Goal: Task Accomplishment & Management: Use online tool/utility

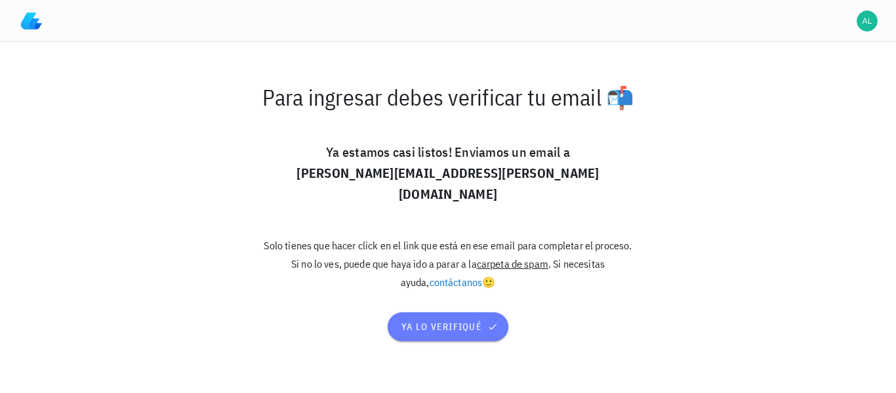
click at [465, 323] on button "ya lo verifiqué" at bounding box center [448, 326] width 120 height 29
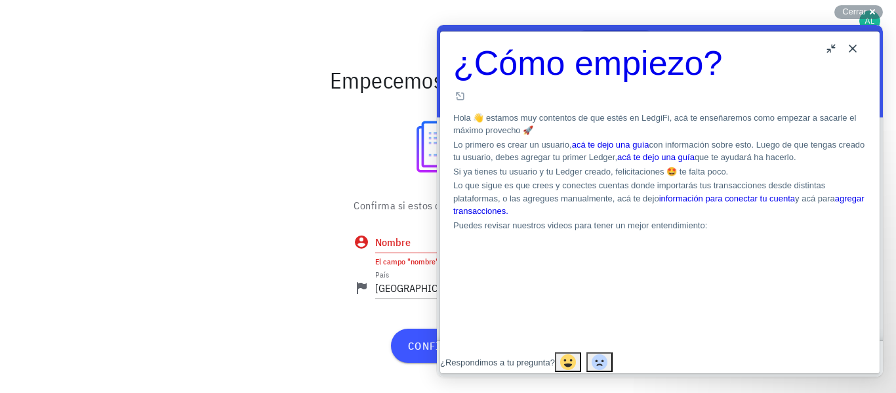
click at [853, 47] on button "Close" at bounding box center [853, 48] width 21 height 21
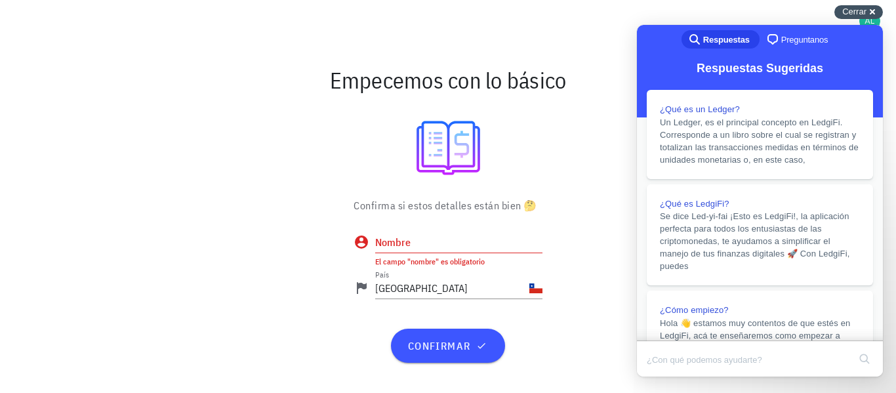
click at [868, 9] on div "Cerrar cross-small" at bounding box center [859, 12] width 49 height 14
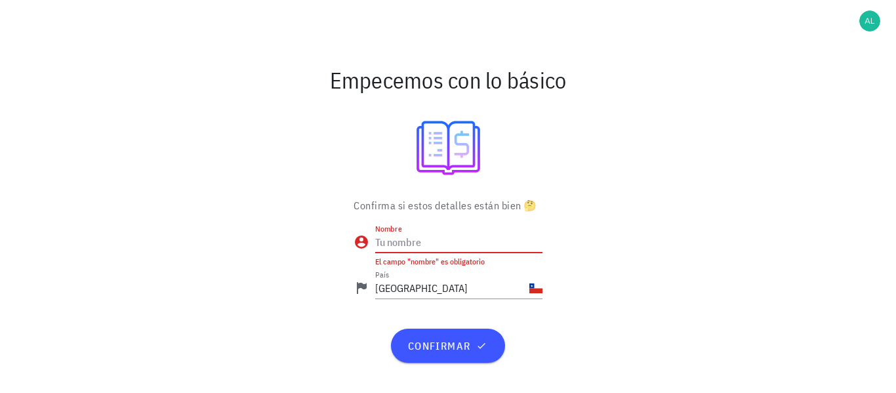
click at [390, 243] on input "Nombre" at bounding box center [458, 242] width 167 height 21
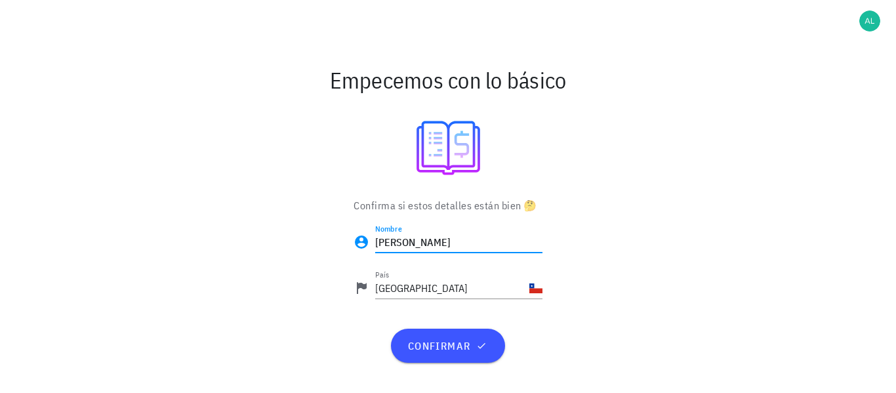
type input "[PERSON_NAME]"
click at [681, 265] on div "Confirma si estos detalles están bien 🤔 Nombre Alexis Gonzalez Gonzalez País Ch…" at bounding box center [449, 285] width 778 height 181
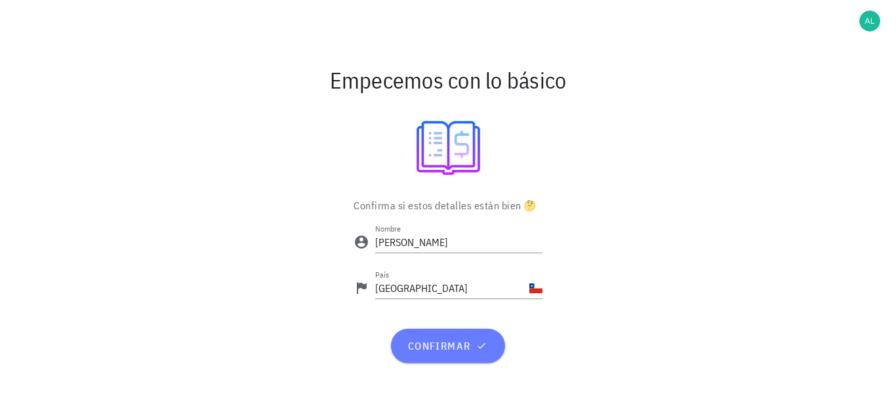
click at [461, 341] on span "confirmar" at bounding box center [448, 345] width 82 height 13
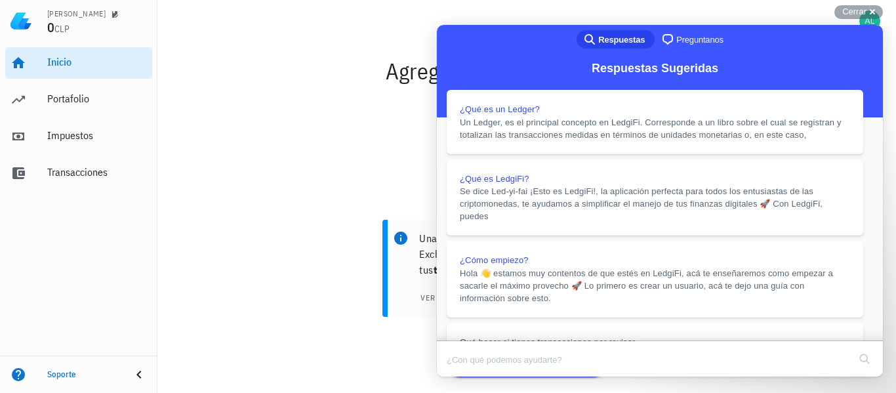
scroll to position [66, 0]
click at [237, 148] on div at bounding box center [526, 152] width 723 height 104
click at [461, 377] on button "Close" at bounding box center [450, 385] width 24 height 17
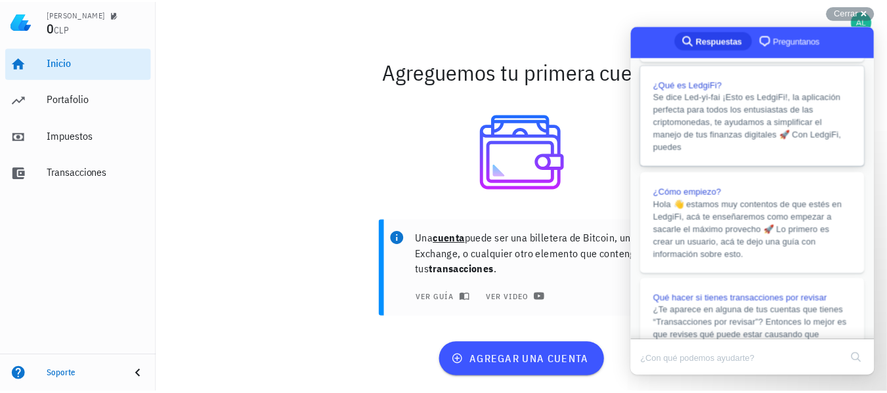
scroll to position [131, 0]
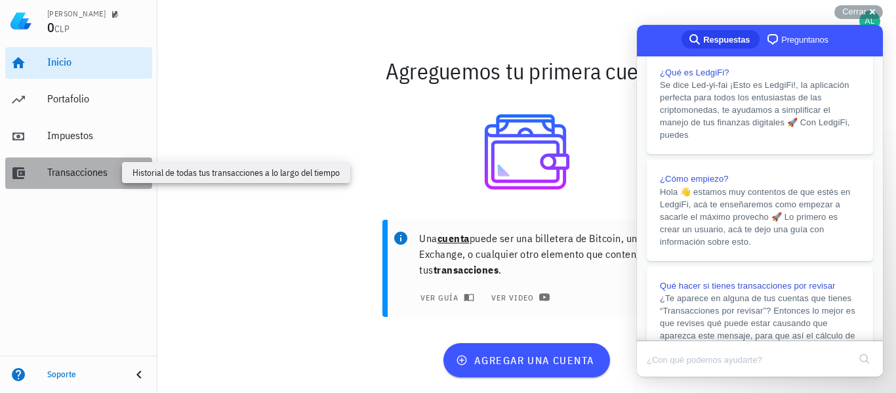
click at [67, 172] on div "Transacciones" at bounding box center [97, 172] width 100 height 12
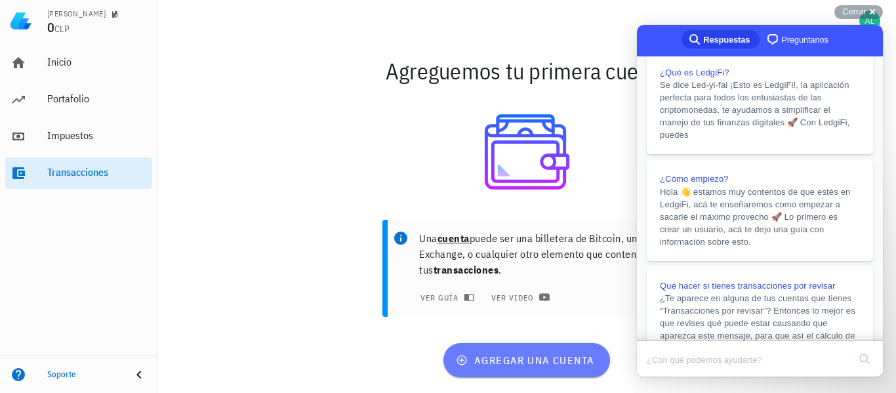
click at [507, 358] on span "agregar una cuenta" at bounding box center [527, 360] width 136 height 13
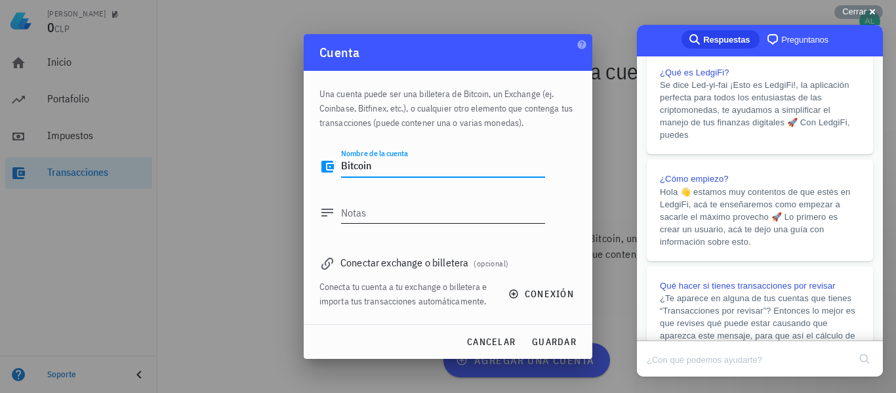
type textarea "Bitcoin"
click at [390, 218] on textarea "Notas" at bounding box center [443, 212] width 204 height 21
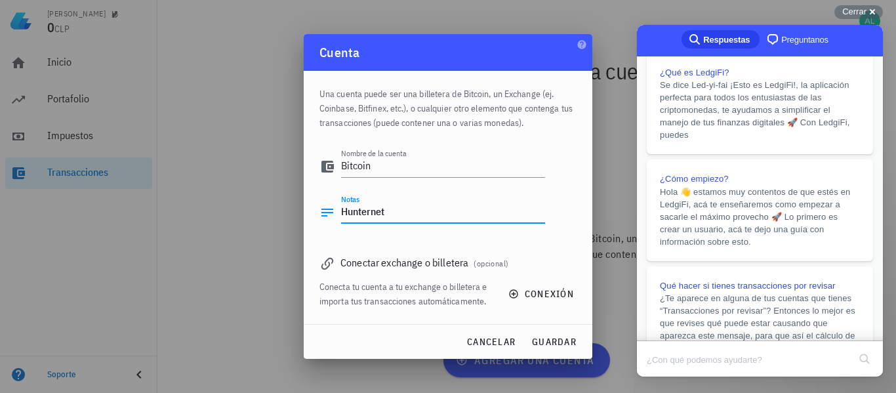
type textarea "Hunternet"
click at [561, 232] on div "Nombre de la cuenta Bitcoin Notas Hunternet" at bounding box center [448, 192] width 257 height 108
click at [391, 167] on textarea "Bitcoin" at bounding box center [443, 166] width 204 height 21
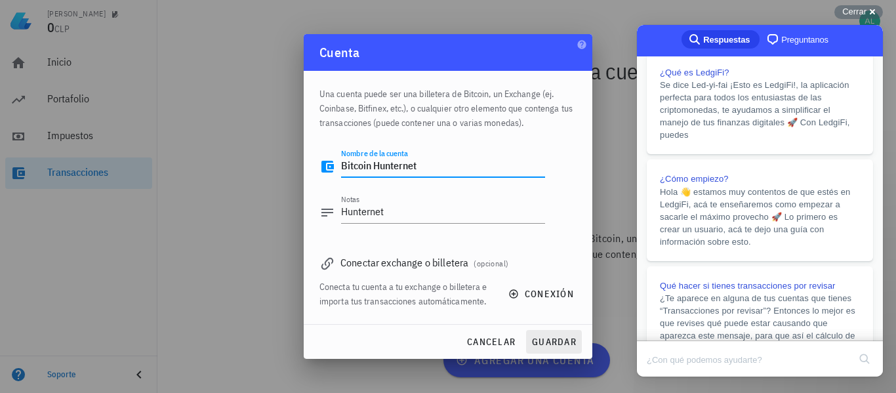
type textarea "Bitcoin Hunternet"
click at [546, 344] on span "guardar" at bounding box center [554, 342] width 45 height 12
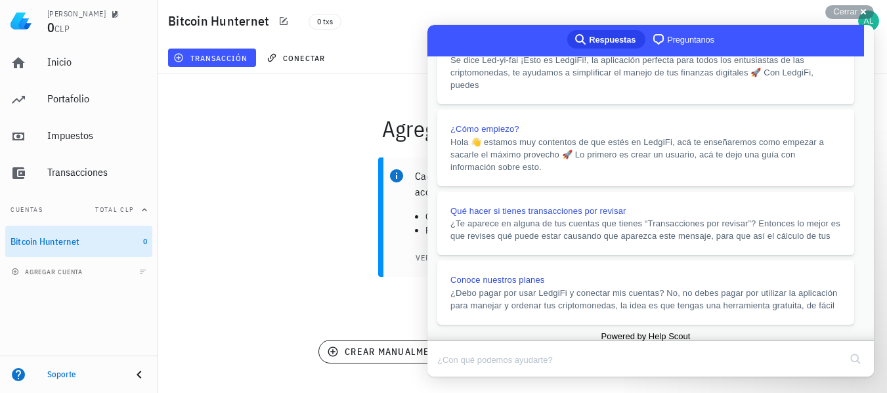
scroll to position [183, 0]
click at [452, 377] on button "Close" at bounding box center [440, 385] width 24 height 17
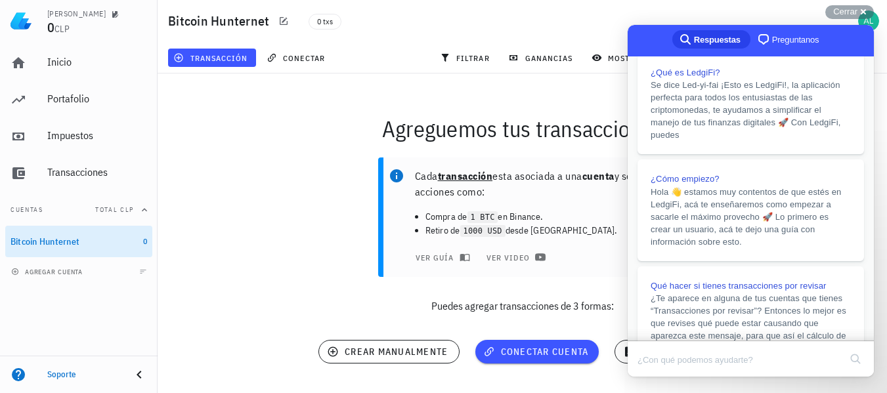
click at [780, 8] on div "Bitcoin Hunternet 0 txs" at bounding box center [522, 21] width 729 height 42
click at [604, 326] on div "Cada transacción esta asociada a una cuenta y son acciones como: Compra de 1 BT…" at bounding box center [522, 241] width 745 height 182
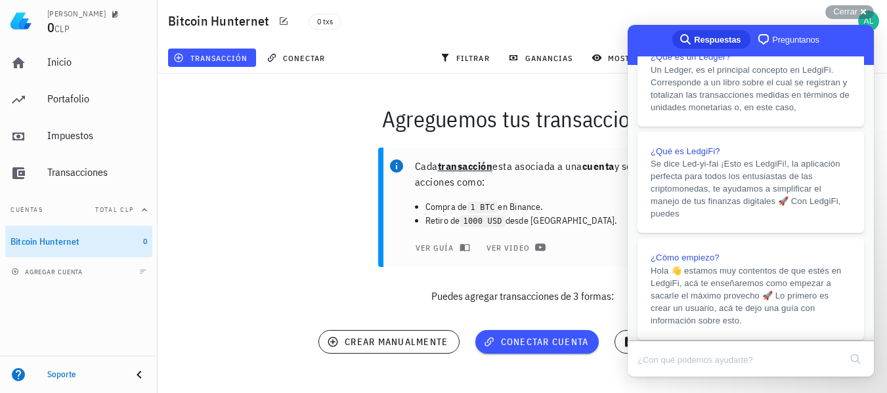
scroll to position [0, 0]
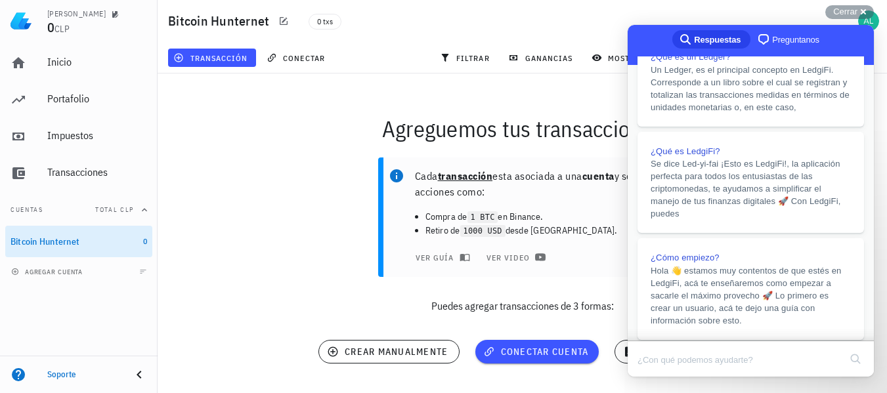
click at [841, 28] on div "search-medium Respuestas chat-square Preguntanos" at bounding box center [750, 41] width 246 height 32
click at [578, 324] on div "Cada transacción esta asociada a una cuenta y son acciones como: Compra de 1 BT…" at bounding box center [522, 241] width 745 height 182
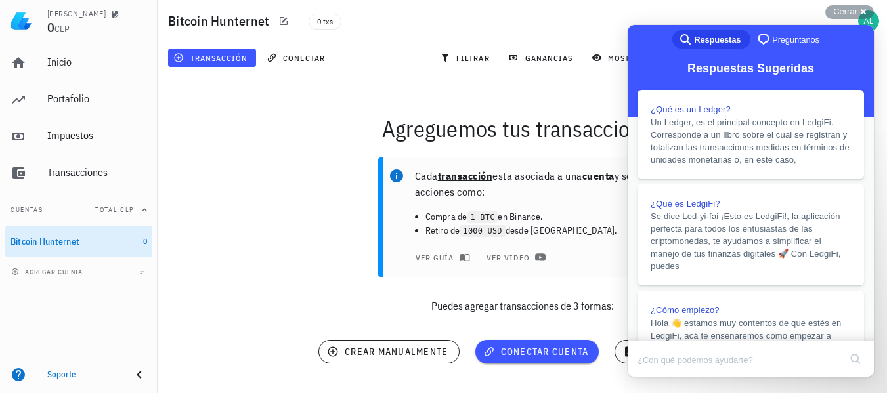
drag, startPoint x: 868, startPoint y: 64, endPoint x: 1500, endPoint y: 45, distance: 631.6
click at [617, 18] on div "Bitcoin Hunternet 0 txs" at bounding box center [522, 21] width 729 height 42
click at [552, 91] on div "Agreguemos tus transacciones Cada transacción esta asociada a una cuenta y son …" at bounding box center [522, 244] width 745 height 356
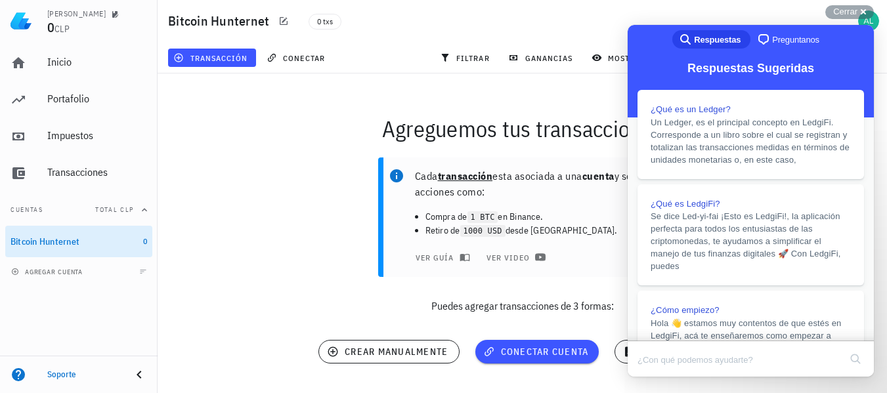
click at [572, 148] on div "Agreguemos tus transacciones" at bounding box center [522, 129] width 745 height 42
click at [680, 5] on div "Bitcoin Hunternet 0 txs" at bounding box center [522, 21] width 729 height 42
click at [557, 29] on div "0 txs" at bounding box center [453, 21] width 304 height 33
click at [306, 119] on div "Agreguemos tus transacciones" at bounding box center [522, 129] width 745 height 42
drag, startPoint x: 846, startPoint y: 14, endPoint x: 237, endPoint y: 5, distance: 609.1
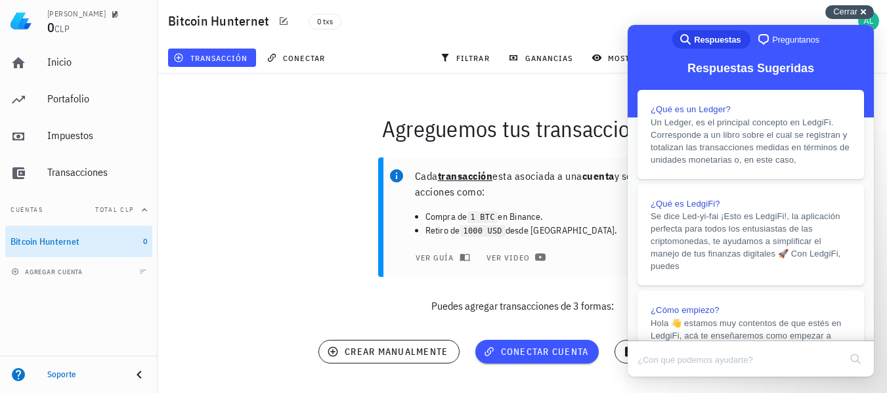
click at [846, 14] on span "Cerrar" at bounding box center [845, 12] width 24 height 10
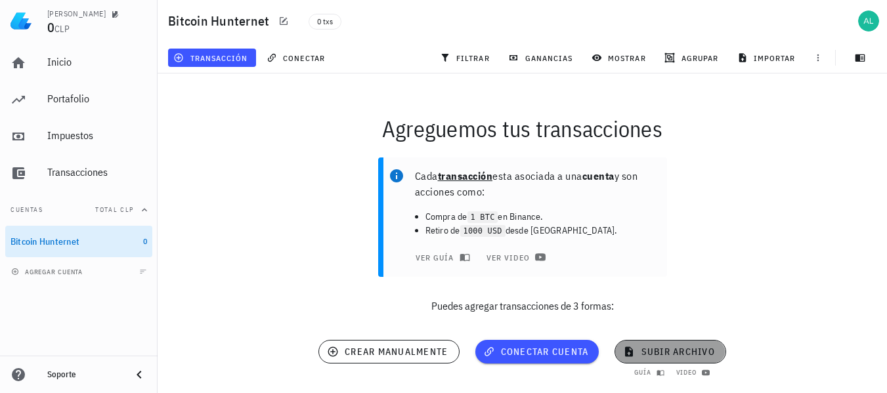
click at [674, 355] on span "subir archivo" at bounding box center [669, 352] width 89 height 12
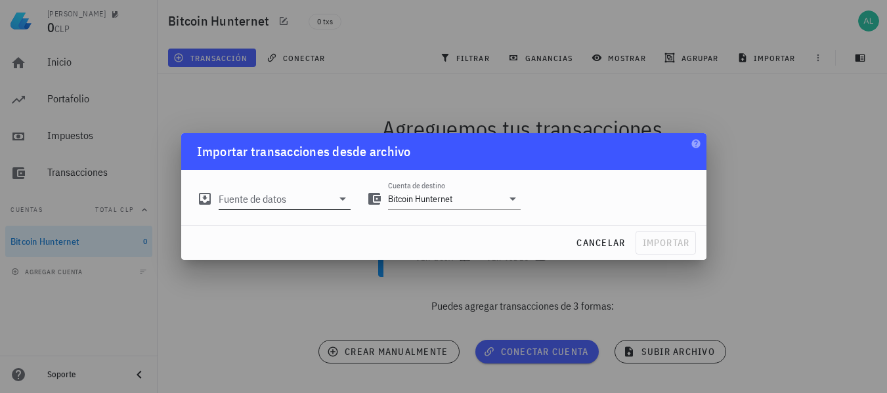
click at [343, 203] on icon at bounding box center [343, 199] width 16 height 16
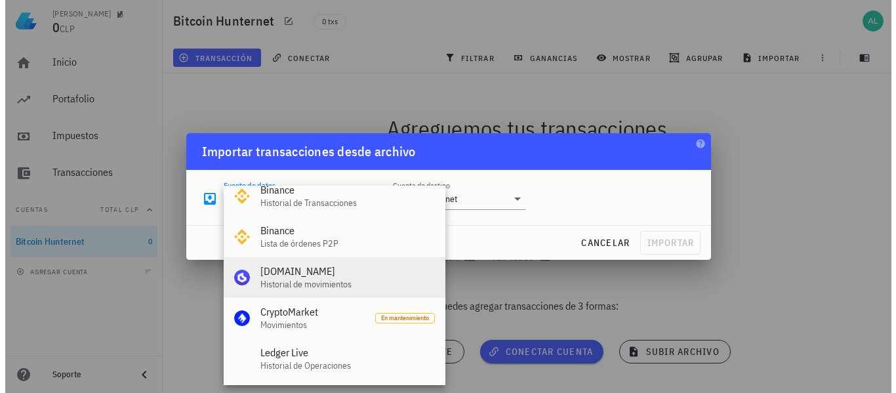
scroll to position [66, 0]
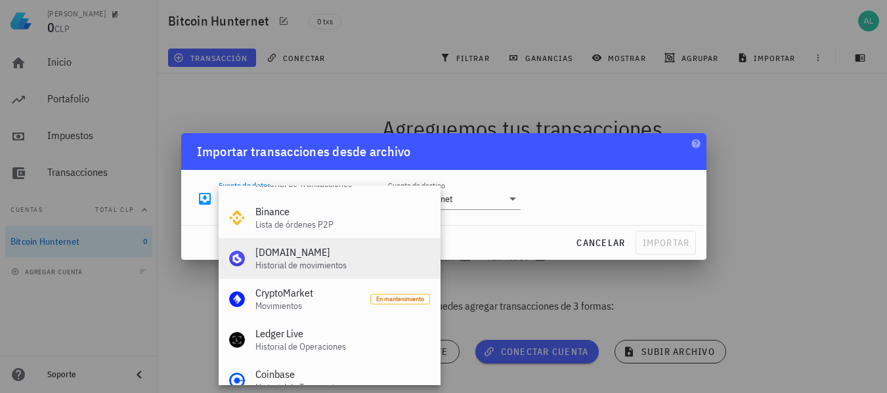
click at [335, 253] on div "[DOMAIN_NAME]" at bounding box center [342, 252] width 175 height 12
type input "[DOMAIN_NAME] (Historial de movimientos)"
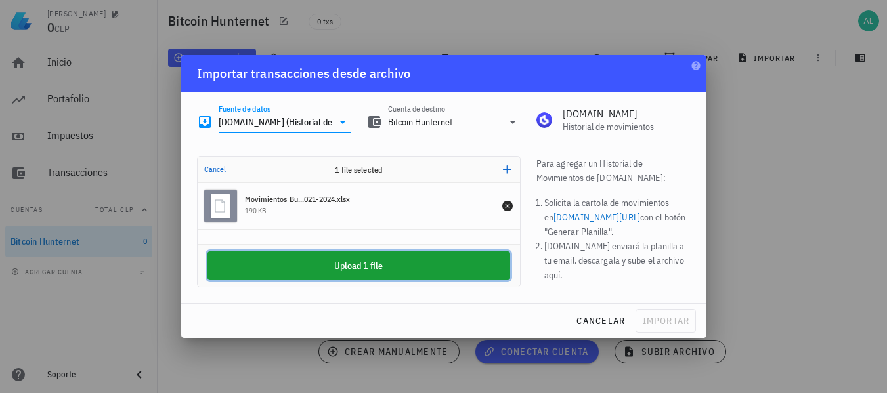
click at [375, 270] on button "Upload 1 file" at bounding box center [358, 265] width 303 height 29
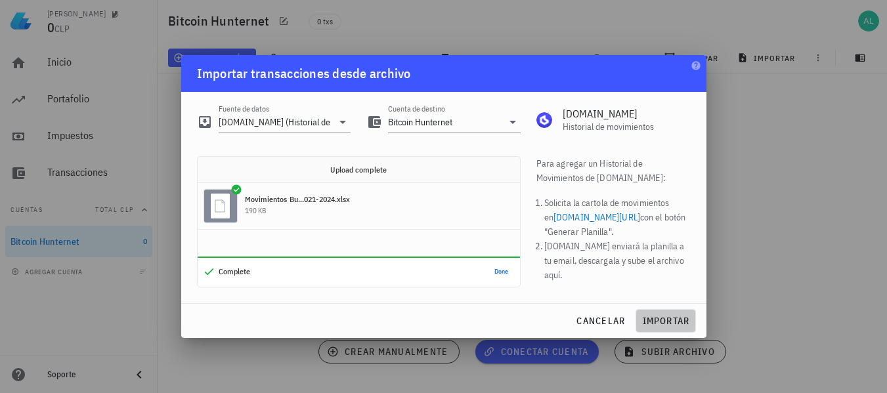
click at [654, 322] on span "importar" at bounding box center [665, 321] width 48 height 12
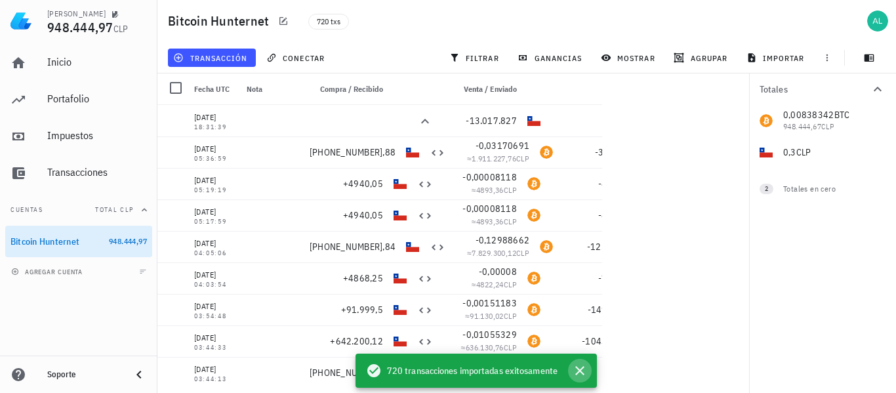
click at [582, 370] on icon "button" at bounding box center [580, 371] width 16 height 16
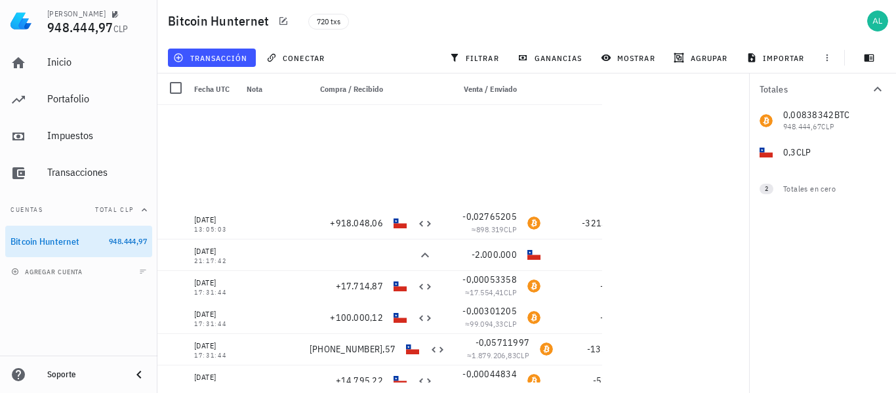
scroll to position [6366, 0]
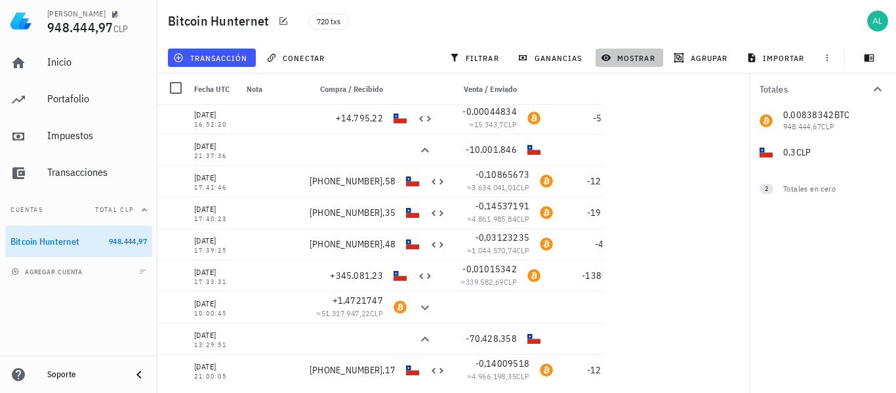
click at [636, 58] on span "mostrar" at bounding box center [630, 58] width 52 height 11
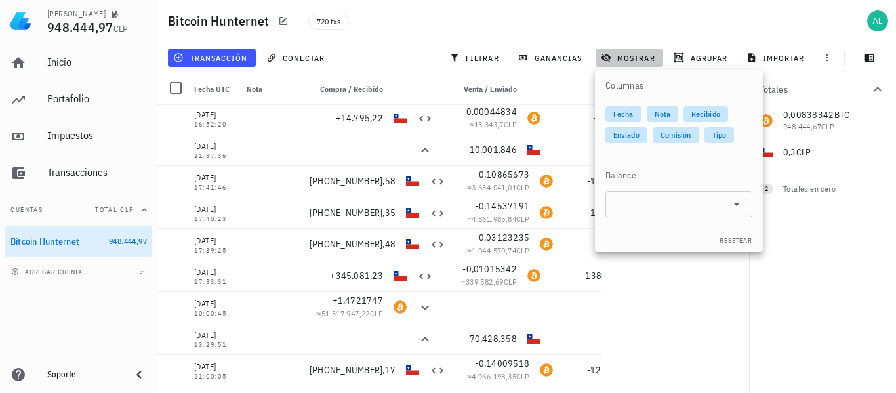
click at [630, 53] on span "mostrar" at bounding box center [630, 58] width 52 height 11
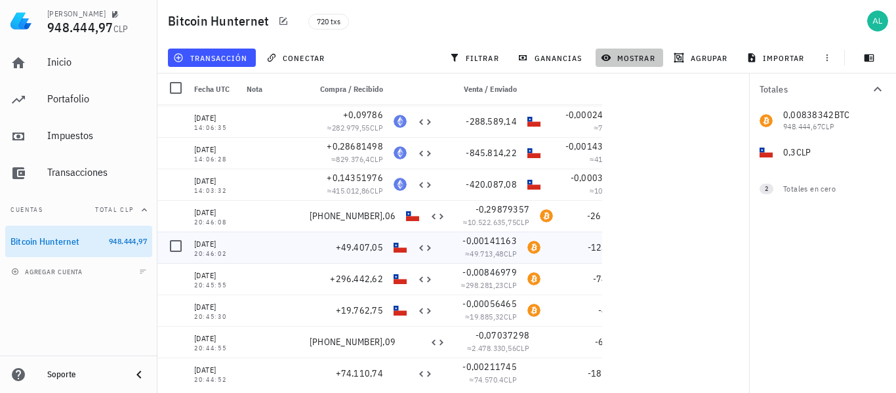
scroll to position [16079, 0]
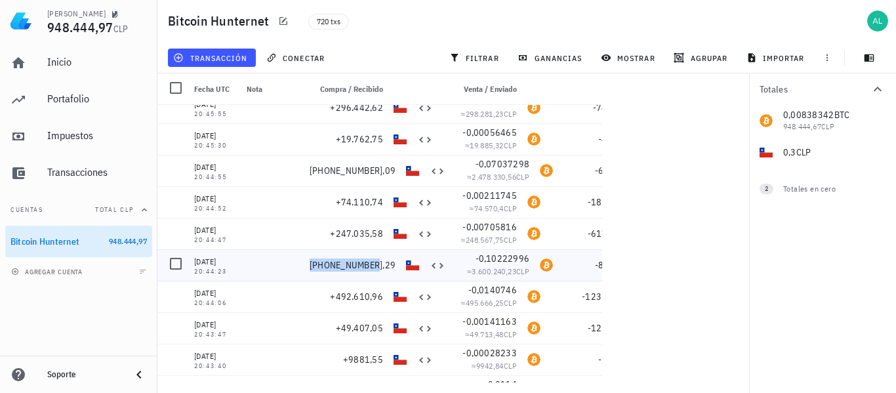
click at [328, 270] on span "[PHONE_NUMBER],29" at bounding box center [353, 265] width 86 height 12
click at [595, 264] on span "-8945,12" at bounding box center [614, 265] width 38 height 12
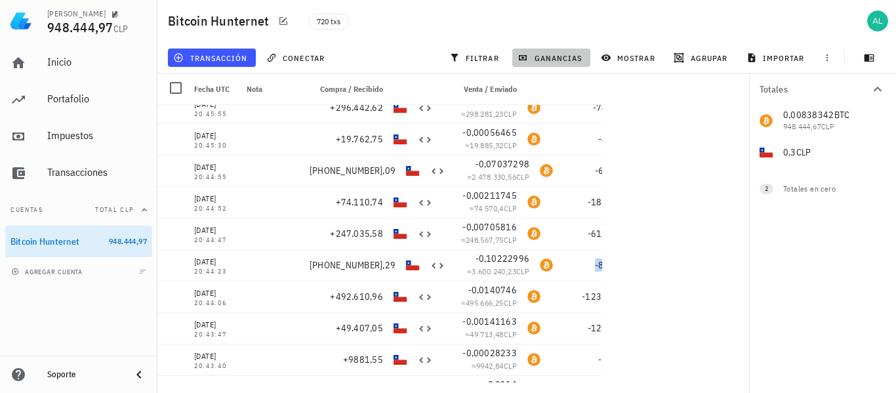
click at [543, 54] on span "ganancias" at bounding box center [551, 58] width 62 height 11
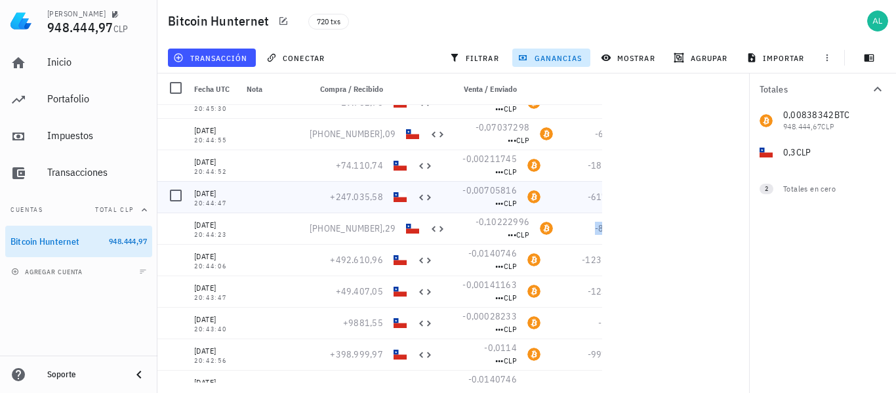
scroll to position [16145, 0]
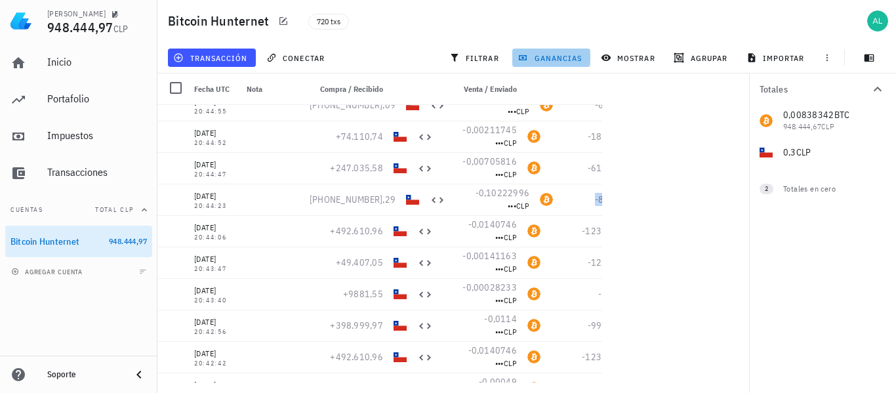
click at [557, 58] on span "ganancias" at bounding box center [551, 58] width 62 height 11
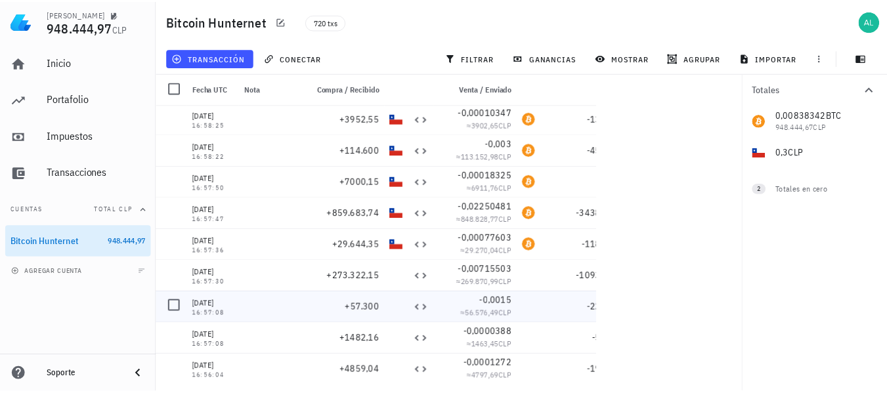
scroll to position [22404, 0]
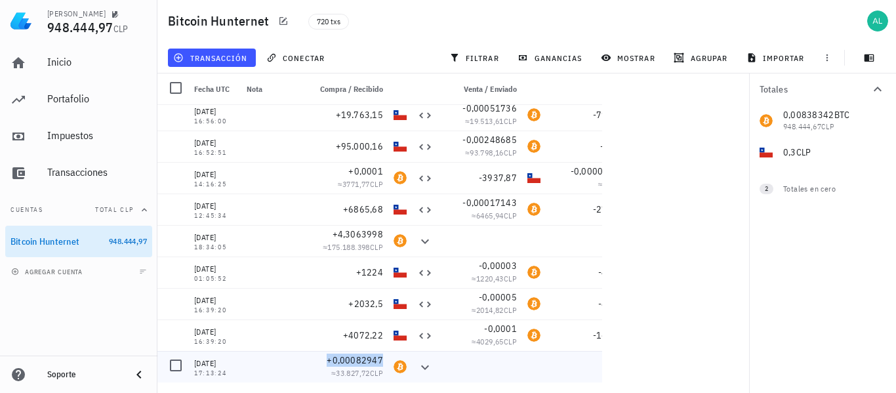
click at [354, 358] on span "+0,00082947" at bounding box center [355, 360] width 56 height 12
click at [426, 366] on icon at bounding box center [425, 368] width 16 height 16
click at [231, 367] on div "[DATE]" at bounding box center [215, 363] width 42 height 13
click at [498, 327] on span "-0,0001" at bounding box center [500, 329] width 33 height 12
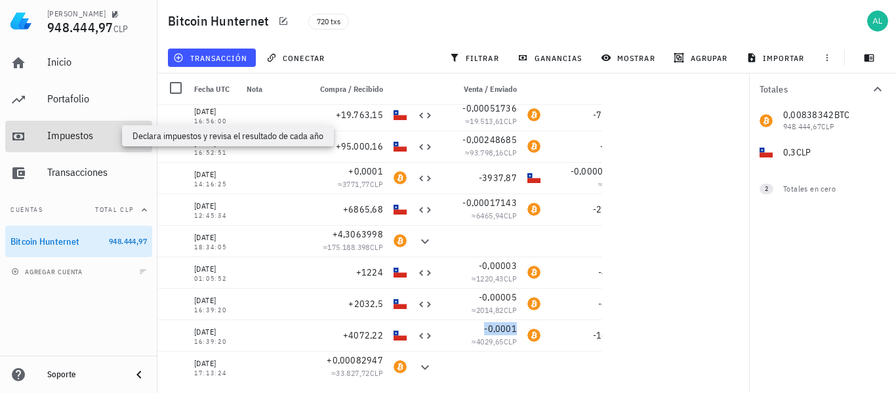
click at [89, 133] on div "Impuestos" at bounding box center [97, 135] width 100 height 12
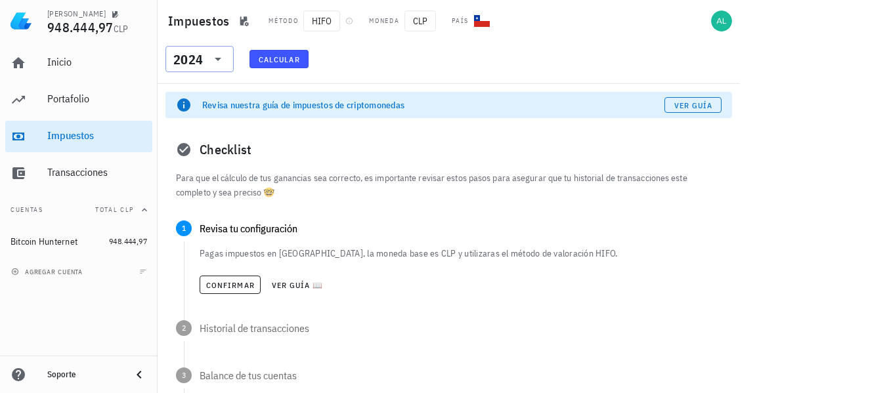
click at [215, 56] on icon at bounding box center [218, 59] width 16 height 16
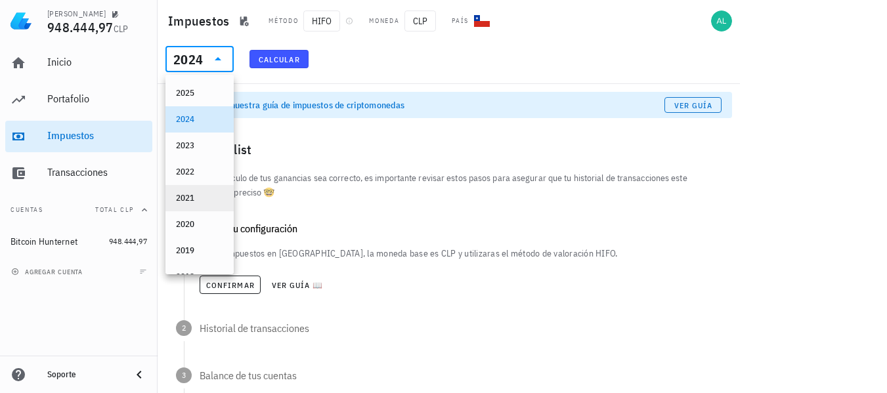
click at [196, 193] on div "2021" at bounding box center [199, 198] width 47 height 11
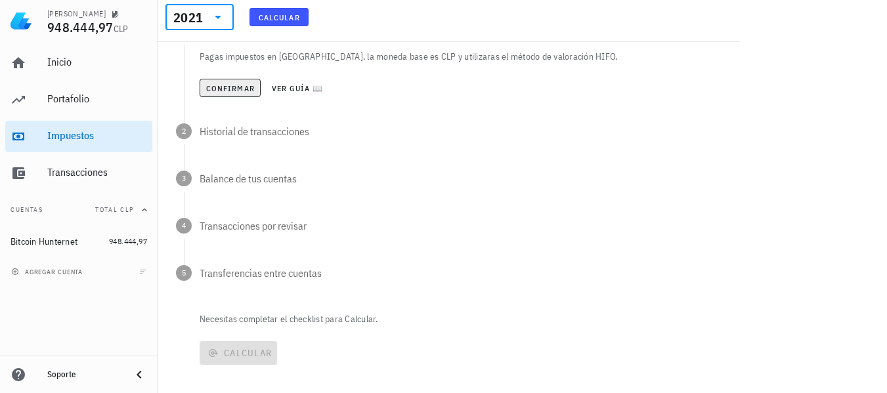
scroll to position [213, 0]
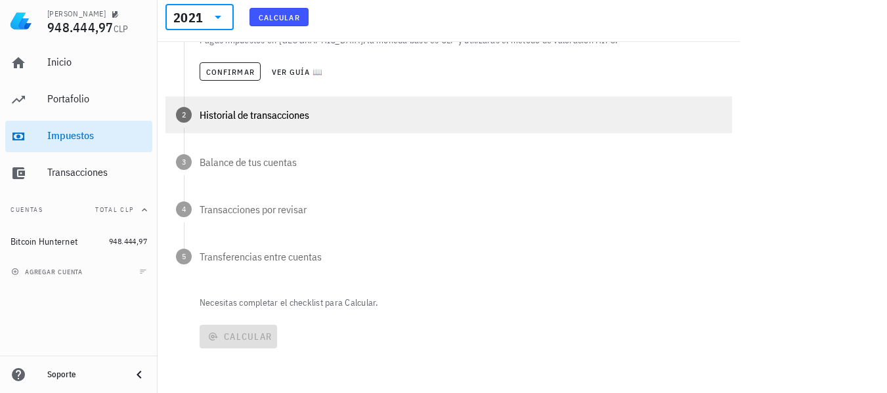
click at [245, 126] on div "2 Historial de transacciones" at bounding box center [448, 114] width 566 height 37
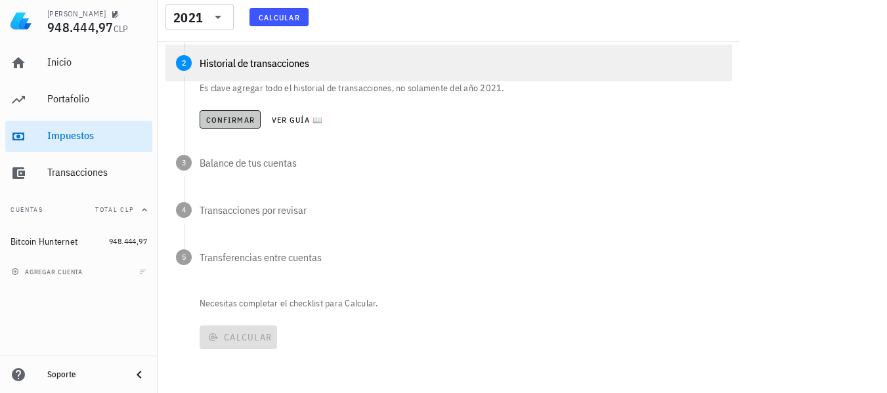
click at [245, 126] on button "Confirmar" at bounding box center [230, 119] width 61 height 18
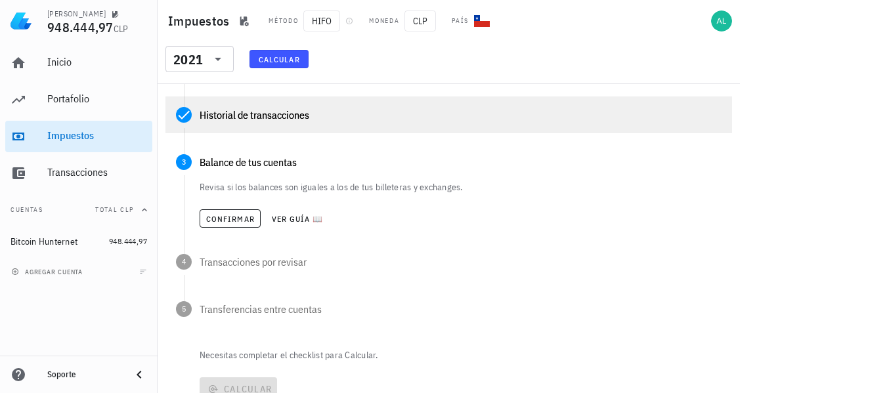
scroll to position [81, 0]
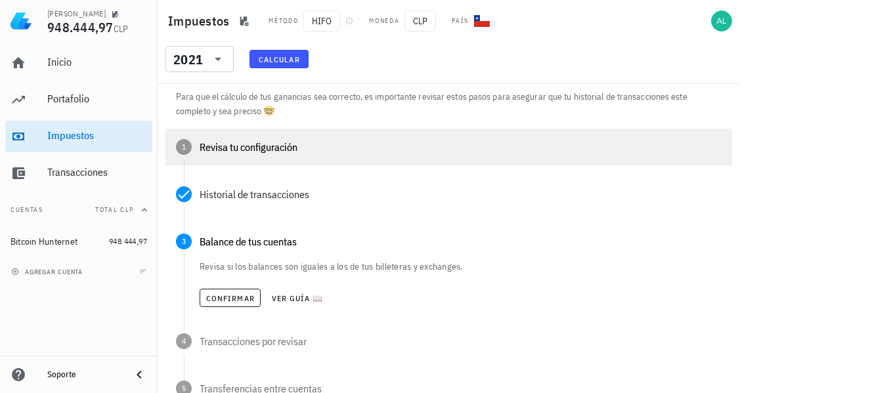
click at [258, 155] on div "1 Revisa tu configuración" at bounding box center [448, 147] width 566 height 37
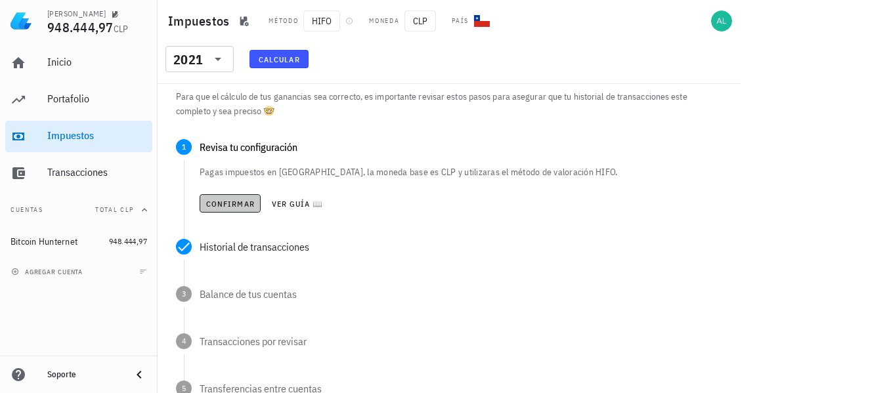
click at [224, 207] on span "Confirmar" at bounding box center [229, 204] width 49 height 10
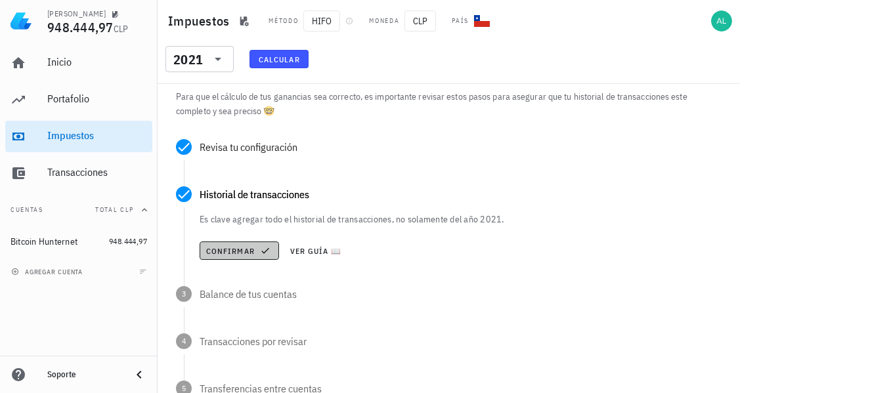
click at [236, 249] on span "Confirmar" at bounding box center [239, 250] width 68 height 11
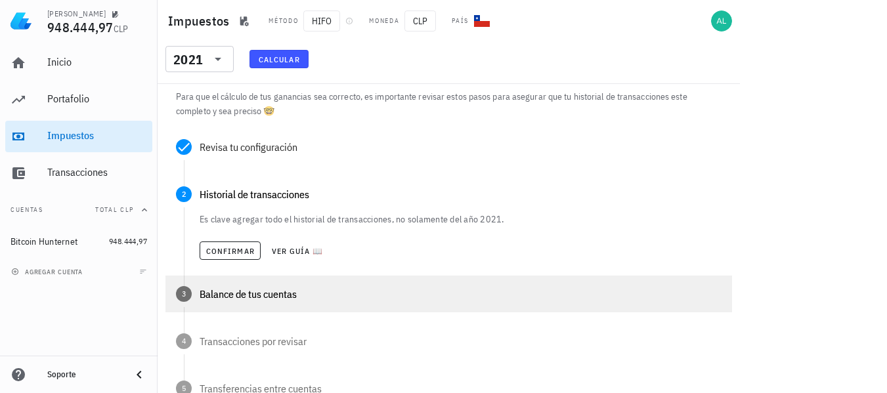
click at [239, 298] on div "Balance de tus cuentas" at bounding box center [461, 294] width 522 height 11
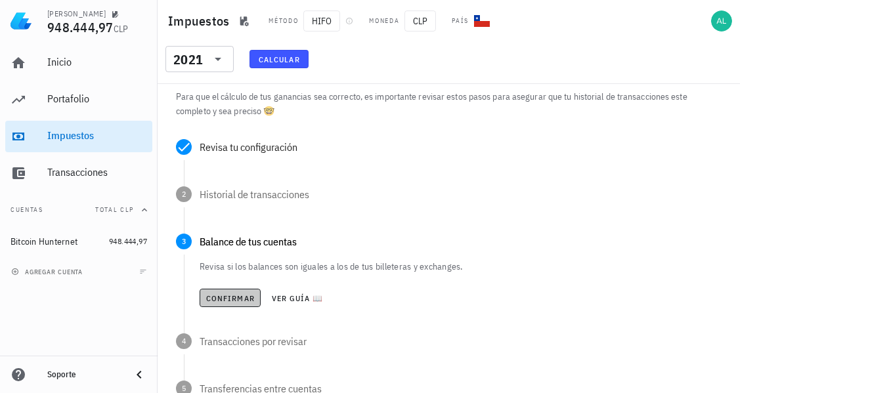
click at [230, 301] on span "Confirmar" at bounding box center [229, 298] width 49 height 10
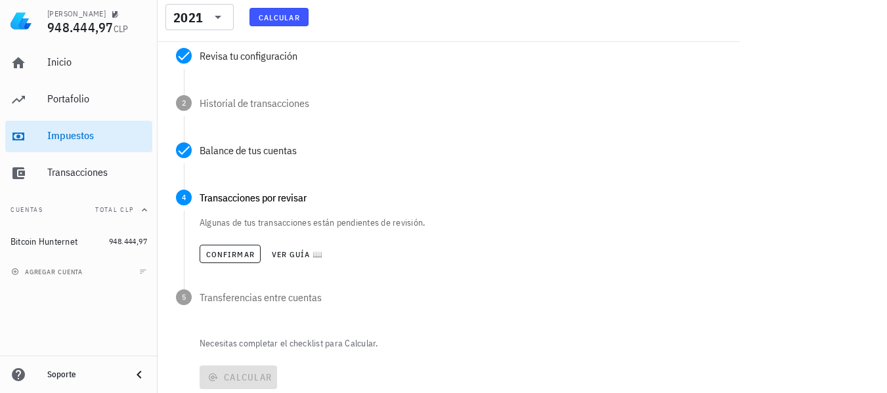
scroll to position [213, 0]
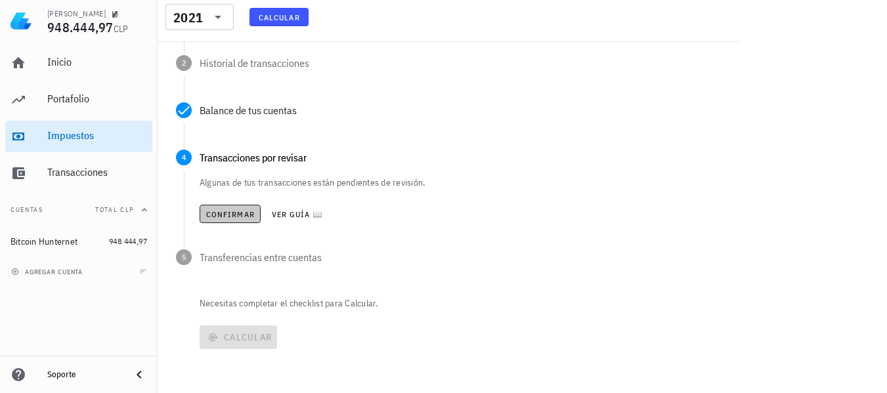
click at [217, 218] on span "Confirmar" at bounding box center [229, 214] width 49 height 10
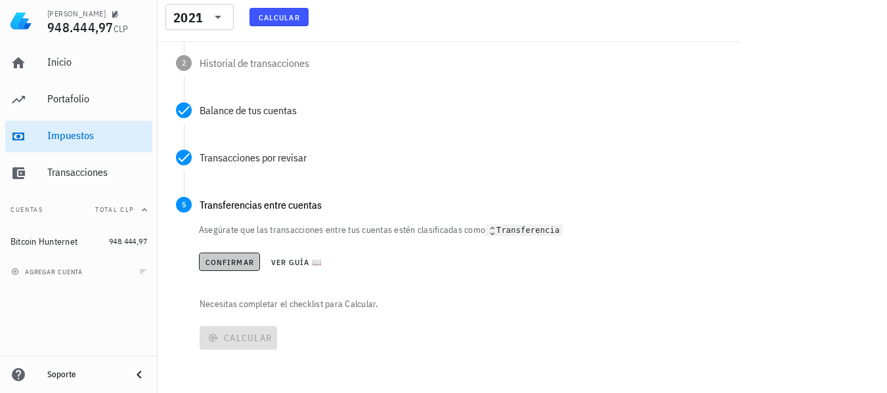
click at [212, 266] on span "Confirmar" at bounding box center [229, 262] width 49 height 10
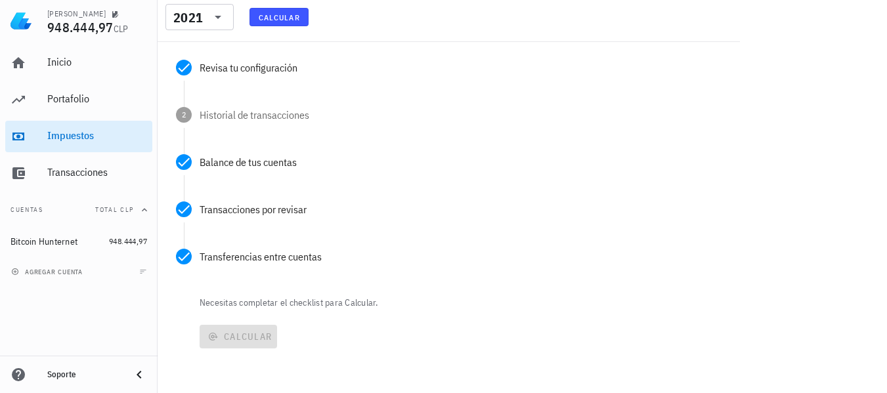
scroll to position [161, 0]
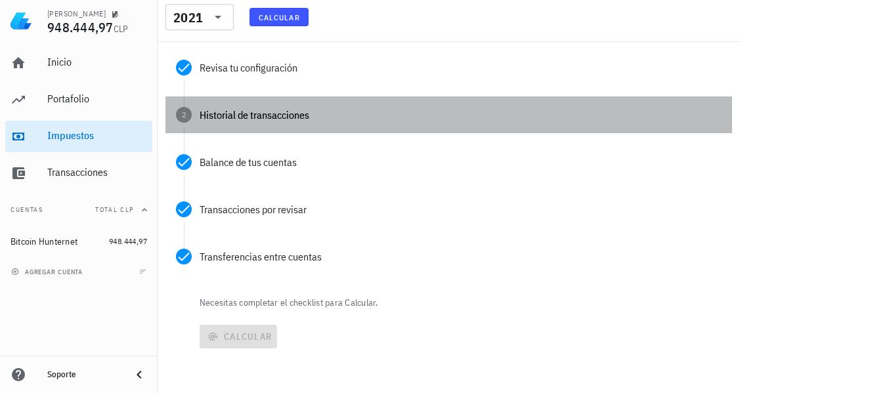
click at [231, 117] on div "Historial de transacciones" at bounding box center [461, 115] width 522 height 11
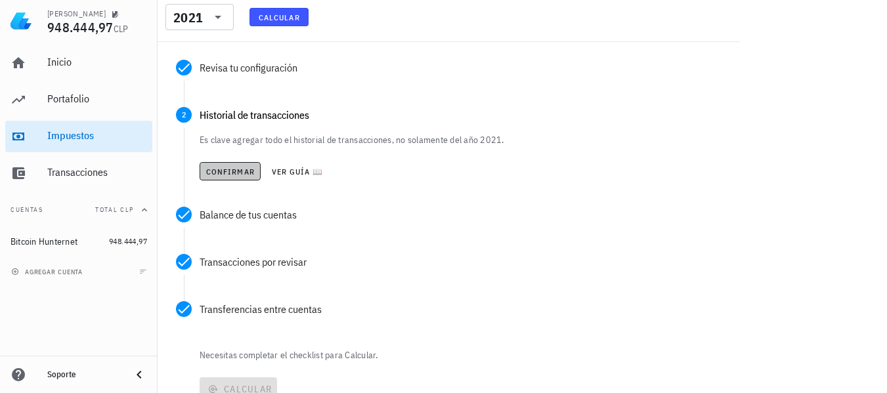
click at [231, 171] on span "Confirmar" at bounding box center [229, 172] width 49 height 10
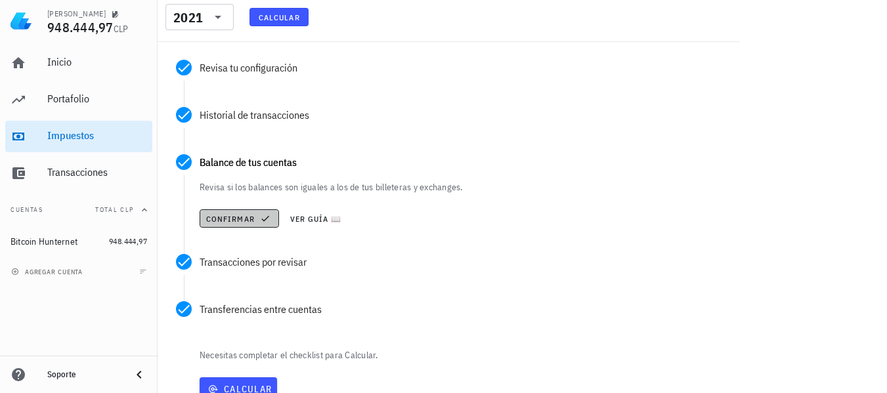
click at [228, 218] on span "Confirmar" at bounding box center [239, 218] width 68 height 11
click at [226, 221] on span "Confirmar" at bounding box center [229, 219] width 49 height 10
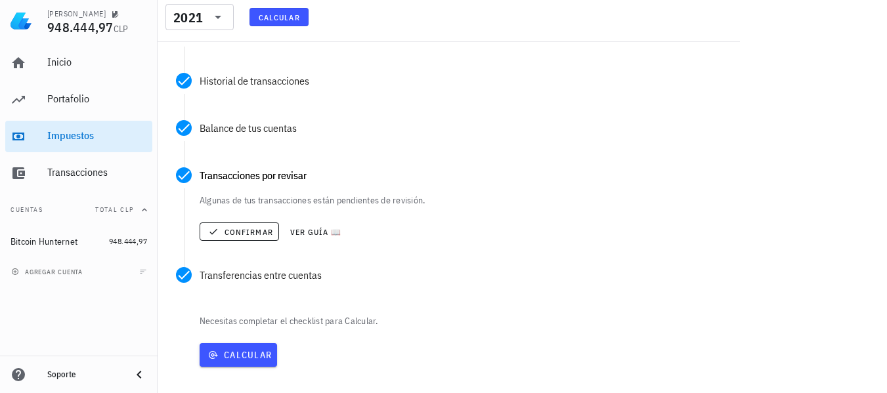
scroll to position [213, 0]
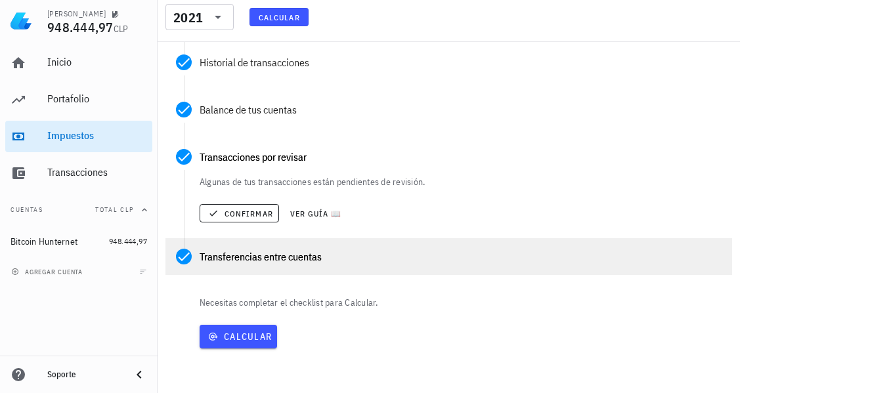
click at [480, 272] on div "Transferencias entre cuentas" at bounding box center [448, 256] width 566 height 37
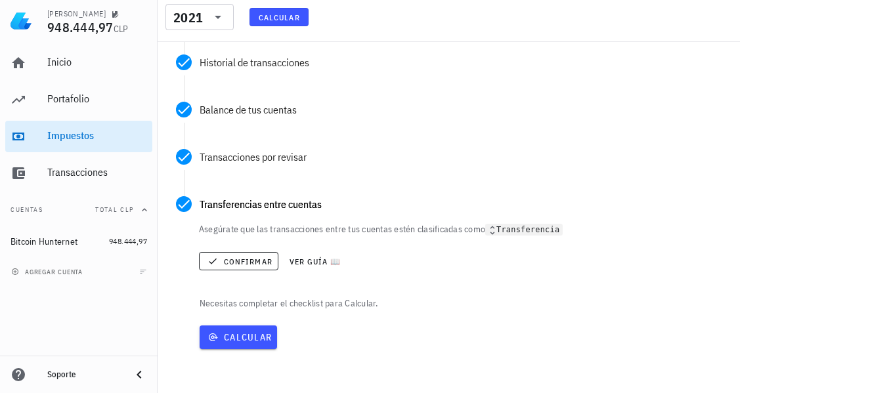
click at [391, 315] on div "Necesitas completar el checklist para Calcular. Calcular" at bounding box center [448, 326] width 566 height 58
click at [234, 341] on span "Calcular" at bounding box center [238, 337] width 67 height 12
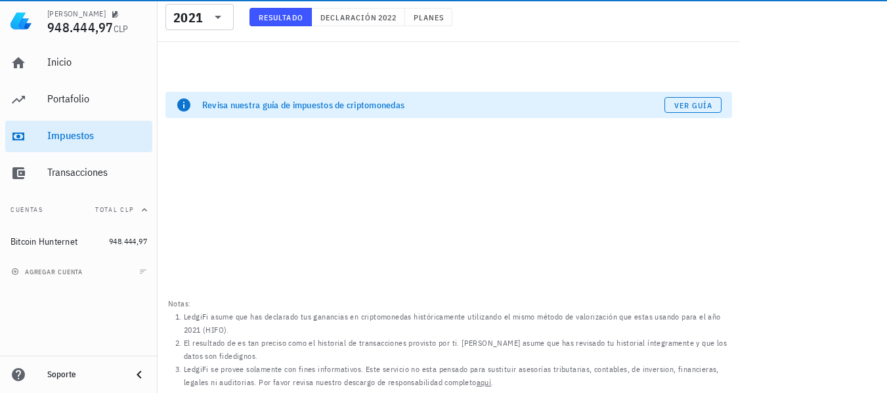
scroll to position [0, 0]
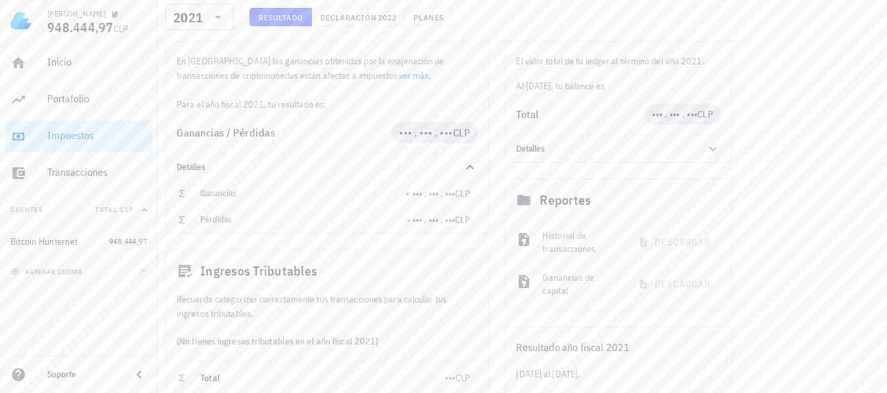
scroll to position [131, 0]
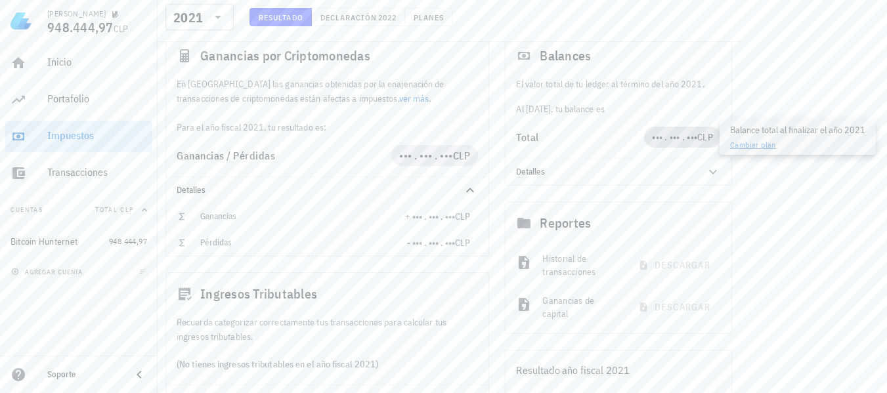
click at [694, 138] on span "••• . ••• . •••" at bounding box center [674, 137] width 45 height 12
click at [768, 145] on link "Cambiar plan" at bounding box center [753, 145] width 46 height 10
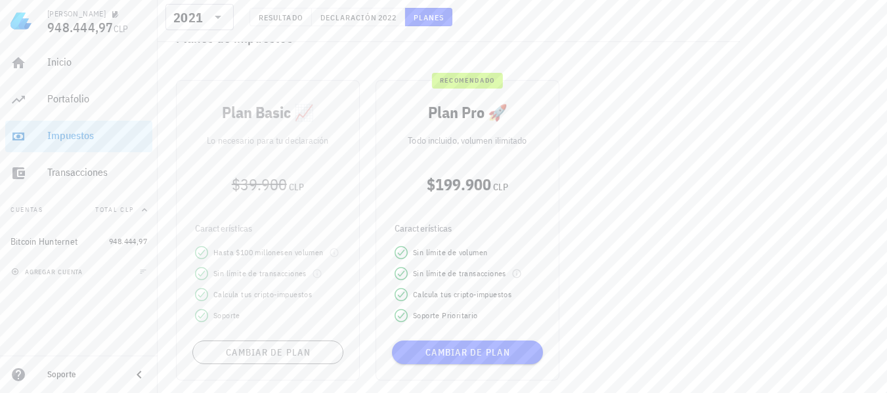
scroll to position [525, 0]
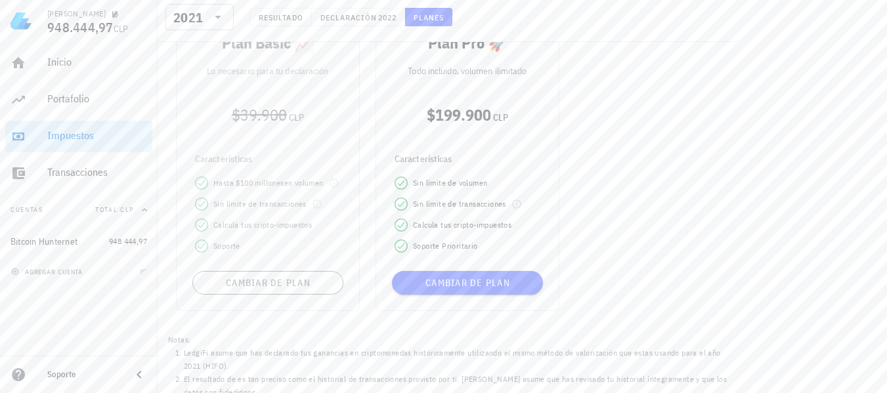
click at [272, 291] on div "Plan Basic 📈 Lo necesario para tu declaración $39.900 CLP Características Hasta…" at bounding box center [268, 161] width 200 height 316
click at [287, 168] on div "Plan Basic 📈 Lo necesario para tu declaración $39.900 CLP Características Hasta…" at bounding box center [268, 161] width 200 height 316
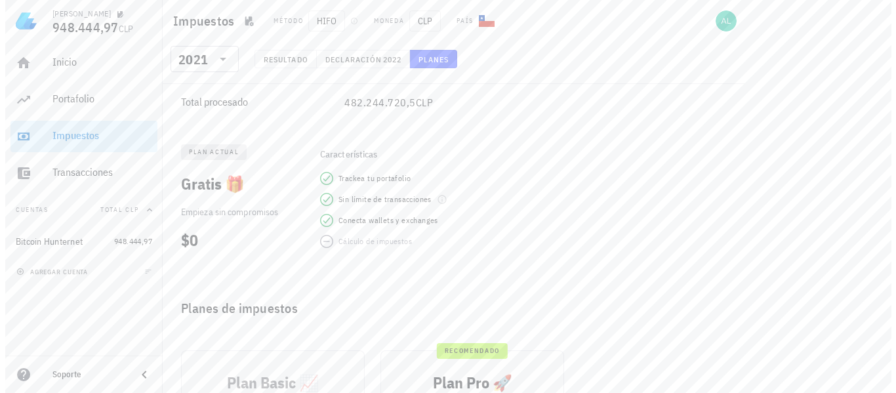
scroll to position [0, 0]
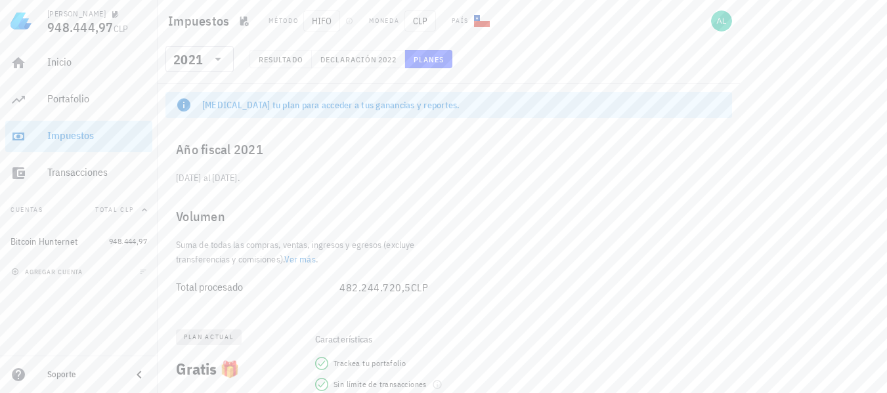
click at [428, 255] on div "Suma de todas las compras, ventas, ingresos y egresos (excluye transferencias y…" at bounding box center [309, 252] width 289 height 29
click at [291, 180] on div "[DATE] al [DATE]." at bounding box center [309, 183] width 289 height 25
drag, startPoint x: 321, startPoint y: 180, endPoint x: 175, endPoint y: 152, distance: 148.9
click at [175, 152] on div "Año fiscal 2021 [DATE] al [DATE]. Volumen Suma de todas las compras, ventas, in…" at bounding box center [309, 219] width 289 height 180
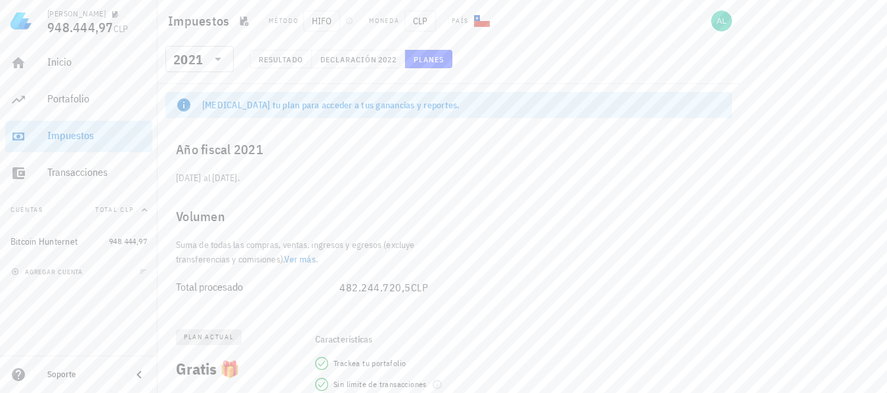
click at [342, 165] on div "Año fiscal 2021" at bounding box center [309, 150] width 289 height 42
click at [70, 173] on div "Transacciones" at bounding box center [97, 172] width 100 height 12
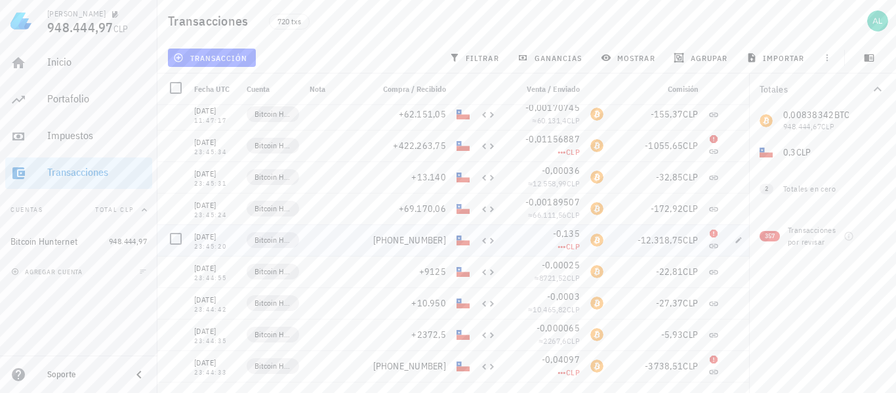
scroll to position [19557, 0]
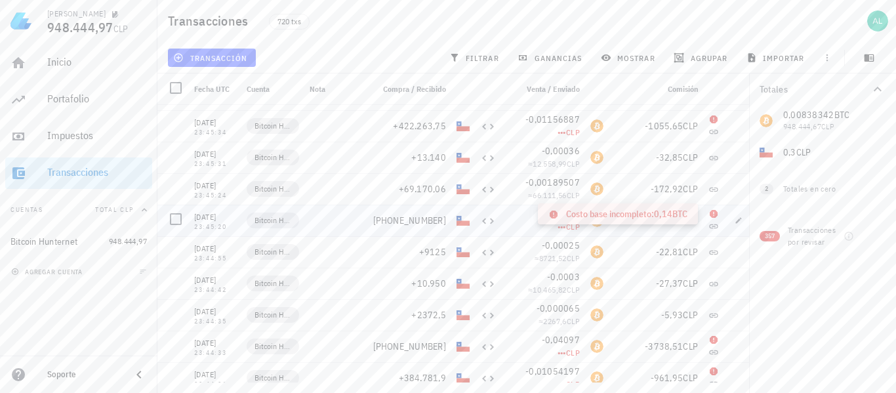
click at [717, 215] on icon at bounding box center [714, 214] width 8 height 8
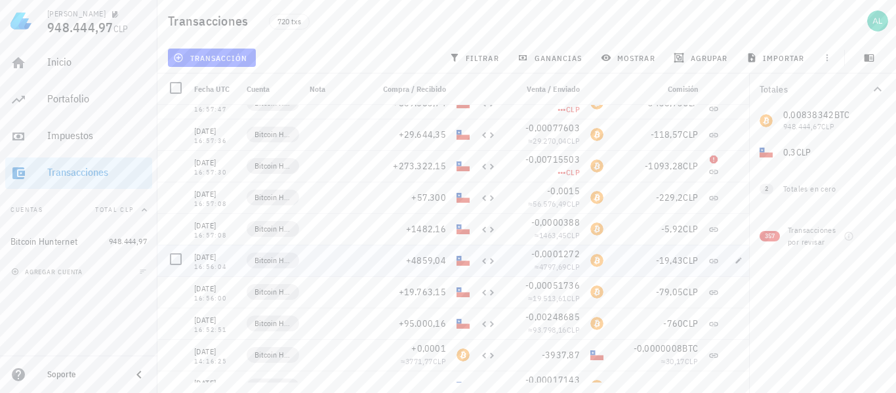
scroll to position [22207, 0]
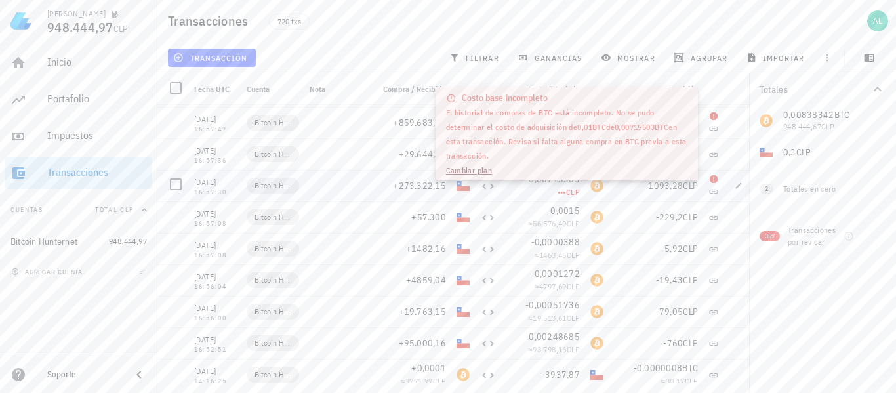
click at [575, 193] on span "CLP" at bounding box center [573, 192] width 14 height 10
click at [574, 192] on span "CLP" at bounding box center [573, 192] width 14 height 10
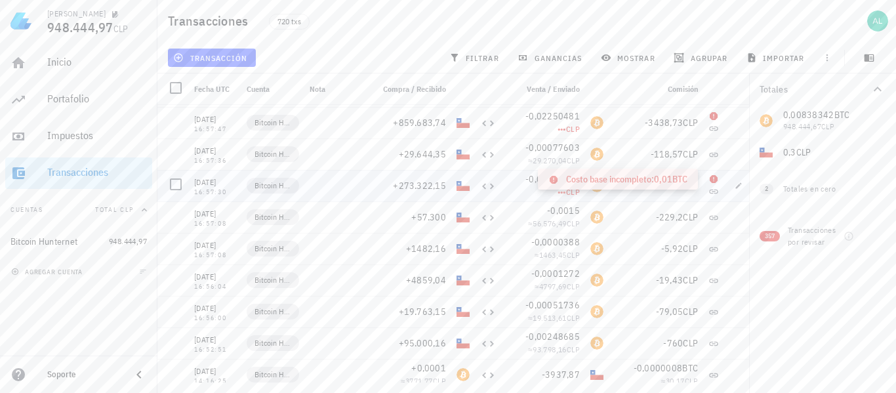
click at [712, 178] on icon at bounding box center [714, 179] width 8 height 8
click at [660, 179] on div "-1093,28 CLP" at bounding box center [656, 185] width 84 height 13
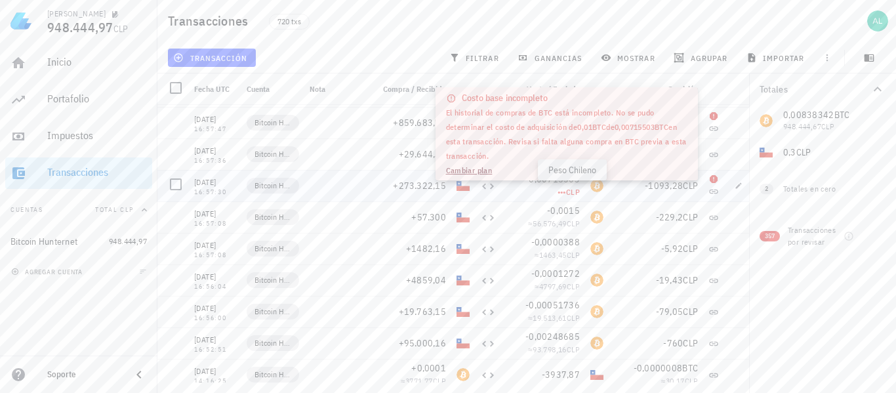
click at [572, 192] on span "CLP" at bounding box center [573, 192] width 14 height 10
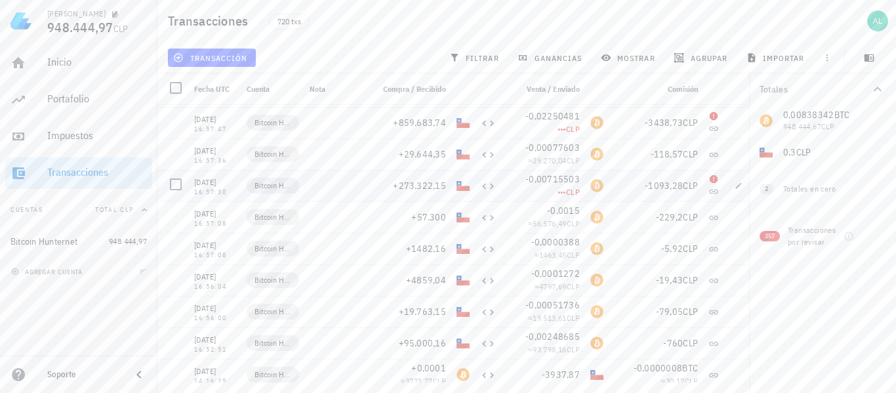
click at [459, 186] on div "CLP-icon" at bounding box center [463, 185] width 13 height 13
click at [408, 188] on span "+273.322,15" at bounding box center [419, 186] width 53 height 12
click at [712, 179] on icon at bounding box center [714, 179] width 8 height 8
click at [740, 185] on icon "button" at bounding box center [739, 185] width 6 height 6
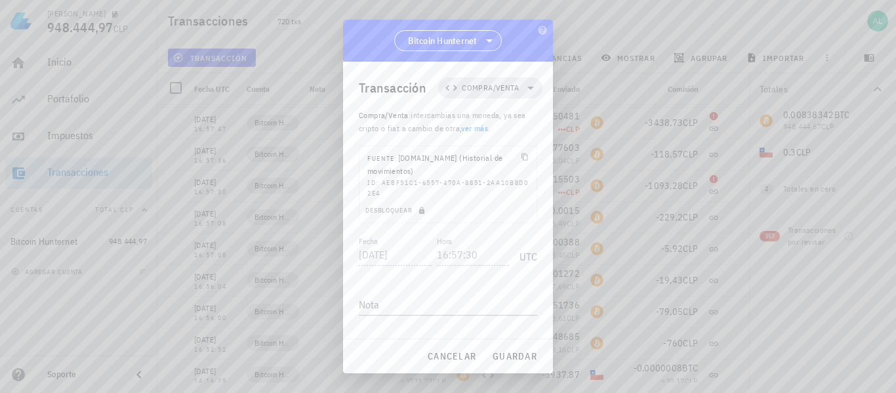
click at [478, 129] on link "ver más" at bounding box center [474, 128] width 27 height 10
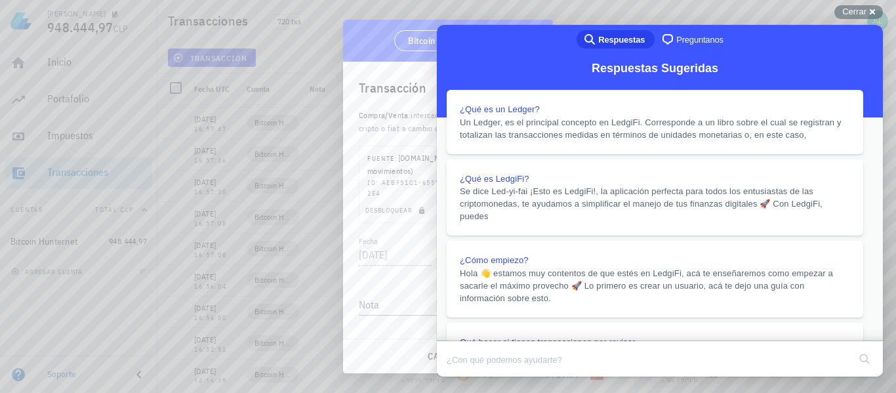
scroll to position [0, 0]
click at [461, 377] on button "Close" at bounding box center [450, 385] width 24 height 17
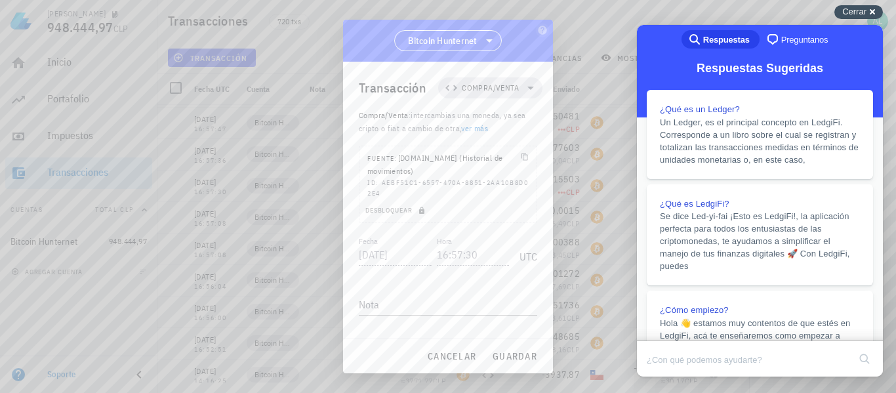
click at [849, 14] on span "Cerrar" at bounding box center [855, 12] width 24 height 10
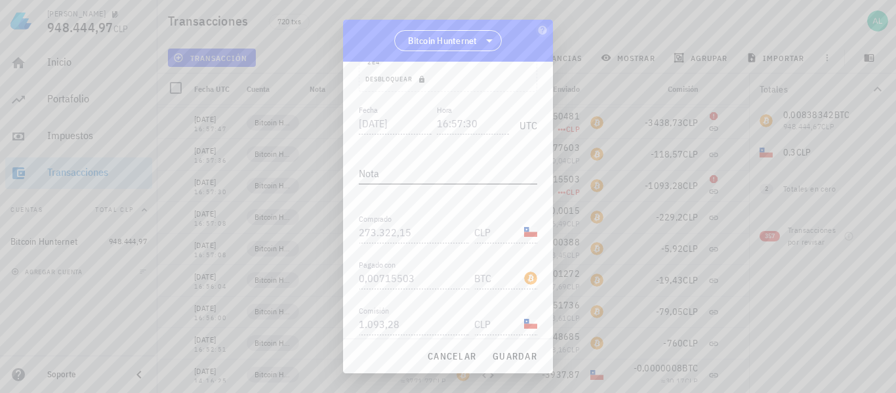
scroll to position [207, 0]
click at [527, 292] on icon "button" at bounding box center [531, 293] width 8 height 8
click at [481, 225] on div "Fecha [DATE] Hora 16:57:30 UTC Nota Comprado 273.322,15 CLP Pagado con 0,007155…" at bounding box center [448, 156] width 179 height 365
click at [444, 358] on span "cancelar" at bounding box center [451, 356] width 49 height 12
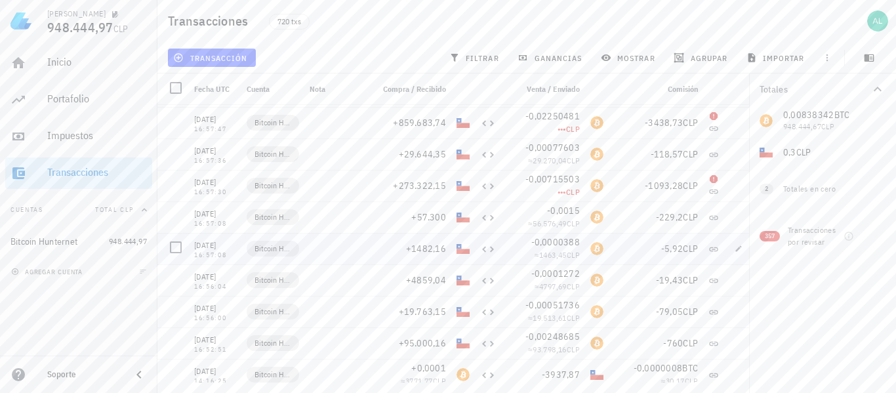
scroll to position [22404, 0]
